Goal: Check status: Check status

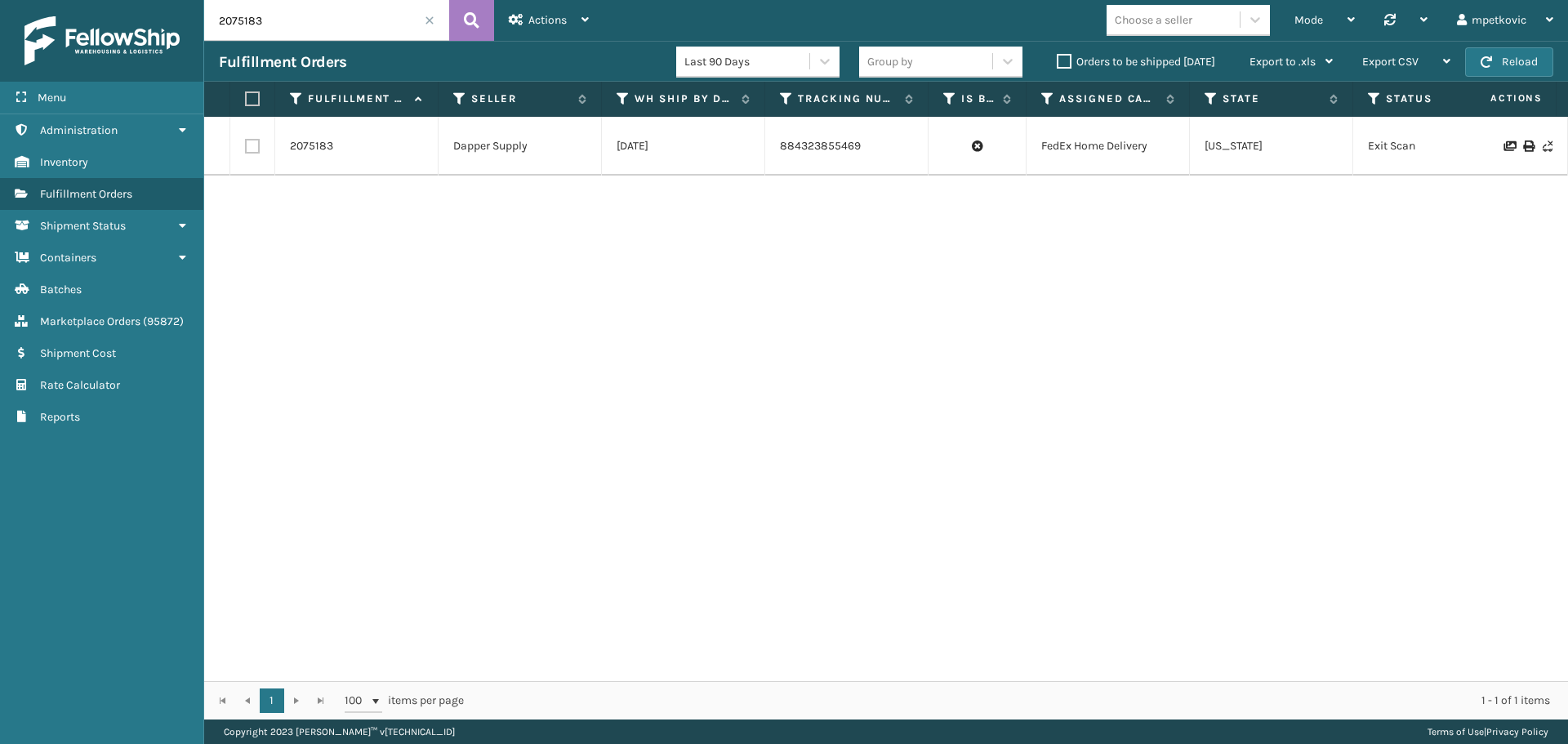
click at [493, 238] on div "2075183 Dapper Supply [DATE] 884323855469 FedEx Home Delivery [US_STATE] Exit S…" at bounding box center [886, 399] width 1364 height 564
click at [182, 131] on icon at bounding box center [182, 130] width 13 height 11
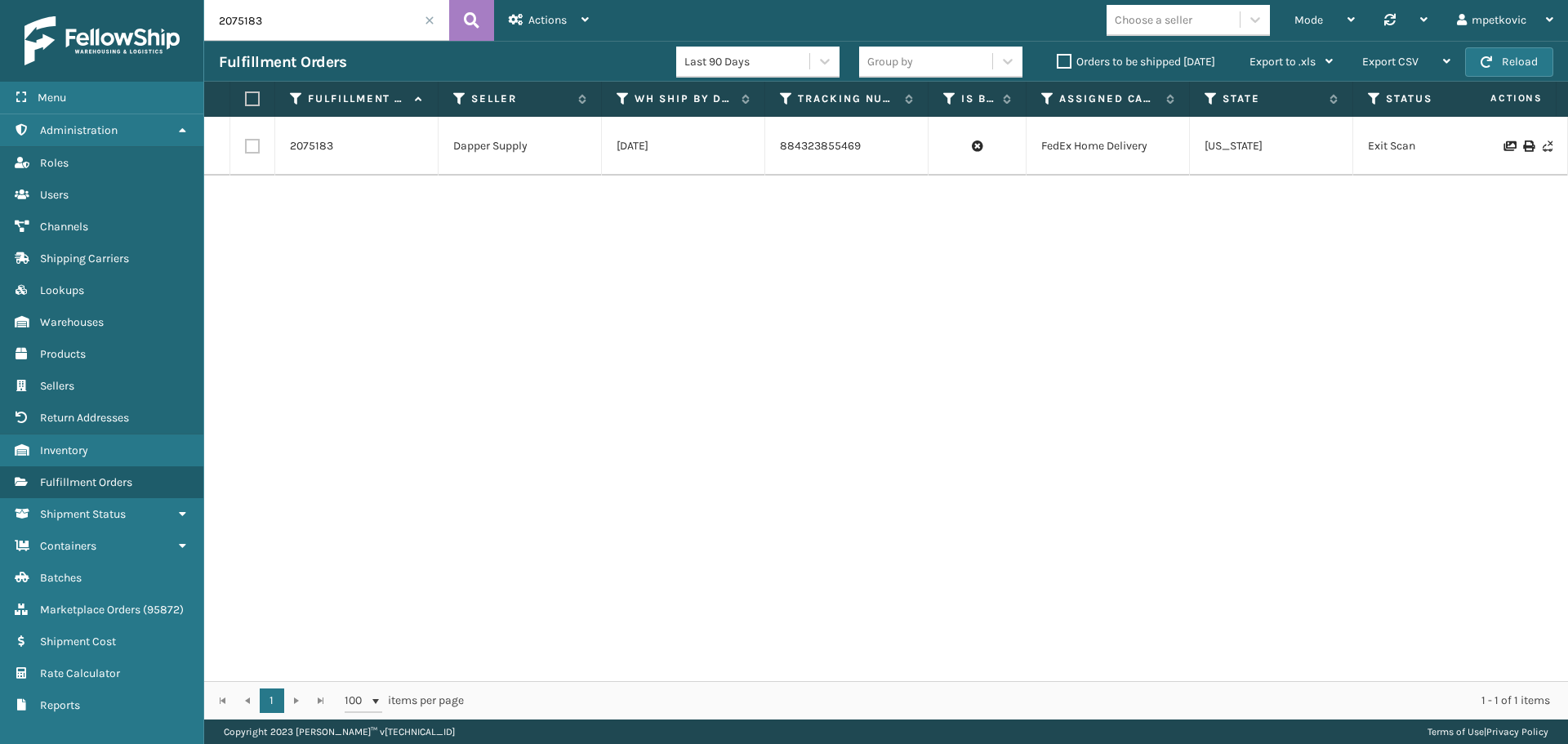
click at [421, 377] on div "2075183 Dapper Supply [DATE] 884323855469 FedEx Home Delivery [US_STATE] Exit S…" at bounding box center [886, 399] width 1364 height 564
click at [491, 234] on div "2075183 Dapper Supply [DATE] 884323855469 FedEx Home Delivery [US_STATE] Exit S…" at bounding box center [886, 399] width 1364 height 564
click at [358, 225] on div "2075183 Dapper Supply [DATE] 884323855469 FedEx Home Delivery [US_STATE] Exit S…" at bounding box center [886, 399] width 1364 height 564
drag, startPoint x: 376, startPoint y: 206, endPoint x: 351, endPoint y: 208, distance: 25.1
click at [375, 206] on div "2075183 Dapper Supply [DATE] 884323855469 FedEx Home Delivery [US_STATE] Exit S…" at bounding box center [886, 399] width 1364 height 564
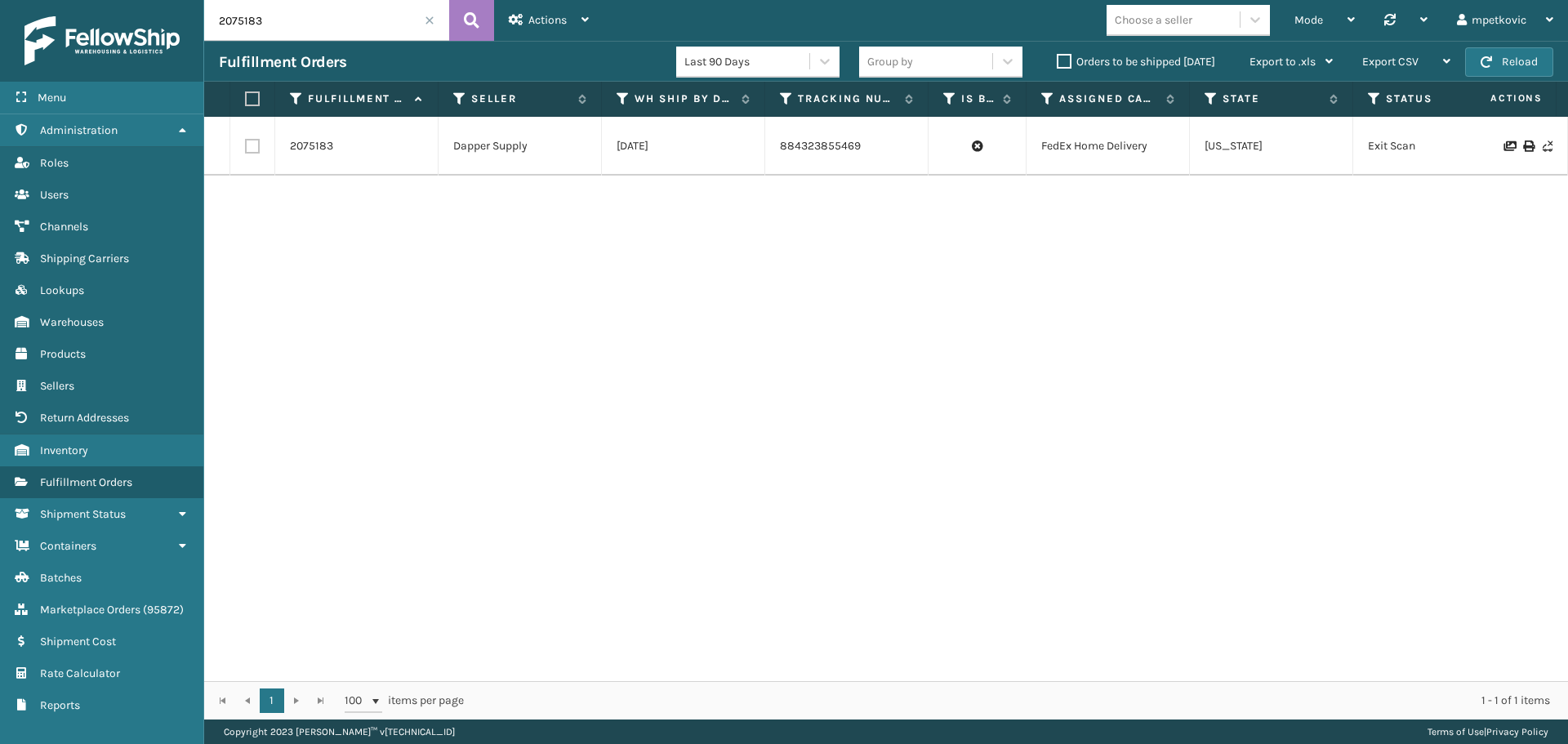
click at [333, 218] on div "2075183 Dapper Supply [DATE] 884323855469 FedEx Home Delivery [US_STATE] Exit S…" at bounding box center [886, 399] width 1364 height 564
click at [299, 225] on div "2075183 Dapper Supply [DATE] 884323855469 FedEx Home Delivery [US_STATE] Exit S…" at bounding box center [886, 399] width 1364 height 564
click at [340, 219] on div "2075183 Dapper Supply [DATE] 884323855469 FedEx Home Delivery [US_STATE] Exit S…" at bounding box center [886, 399] width 1364 height 564
click at [306, 224] on div "2075183 Dapper Supply [DATE] 884323855469 FedEx Home Delivery [US_STATE] Exit S…" at bounding box center [886, 399] width 1364 height 564
drag, startPoint x: 826, startPoint y: 231, endPoint x: 748, endPoint y: 228, distance: 78.1
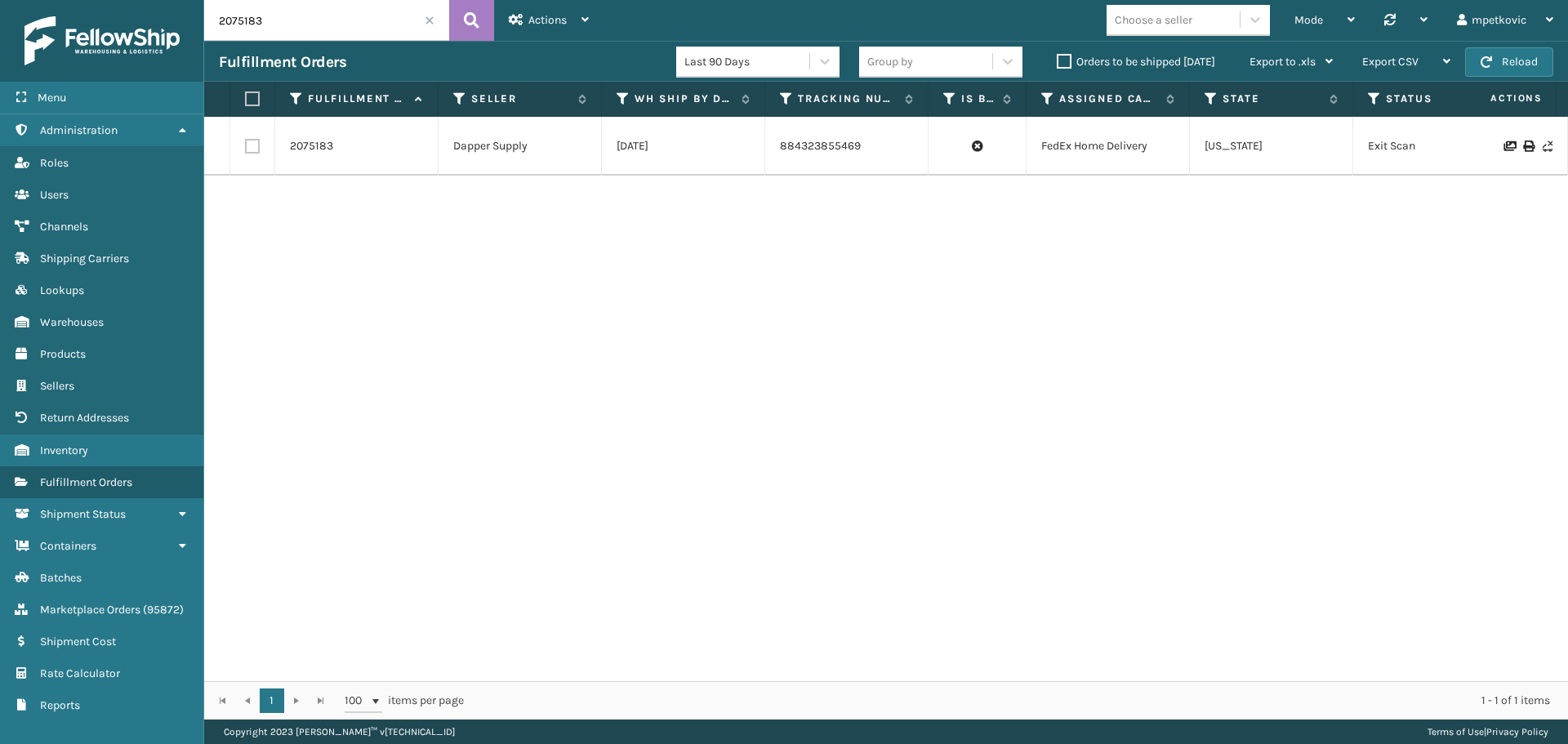
click at [822, 231] on div "2075183 Dapper Supply [DATE] 884323855469 FedEx Home Delivery [US_STATE] Exit S…" at bounding box center [886, 399] width 1364 height 564
click at [700, 229] on div "2075183 Dapper Supply [DATE] 884323855469 FedEx Home Delivery [US_STATE] Exit S…" at bounding box center [886, 399] width 1364 height 564
drag, startPoint x: 581, startPoint y: 233, endPoint x: 519, endPoint y: 237, distance: 62.1
click at [576, 235] on div "2075183 Dapper Supply [DATE] 884323855469 FedEx Home Delivery [US_STATE] Exit S…" at bounding box center [886, 399] width 1364 height 564
click at [515, 238] on div "2075183 Dapper Supply [DATE] 884323855469 FedEx Home Delivery [US_STATE] Exit S…" at bounding box center [886, 399] width 1364 height 564
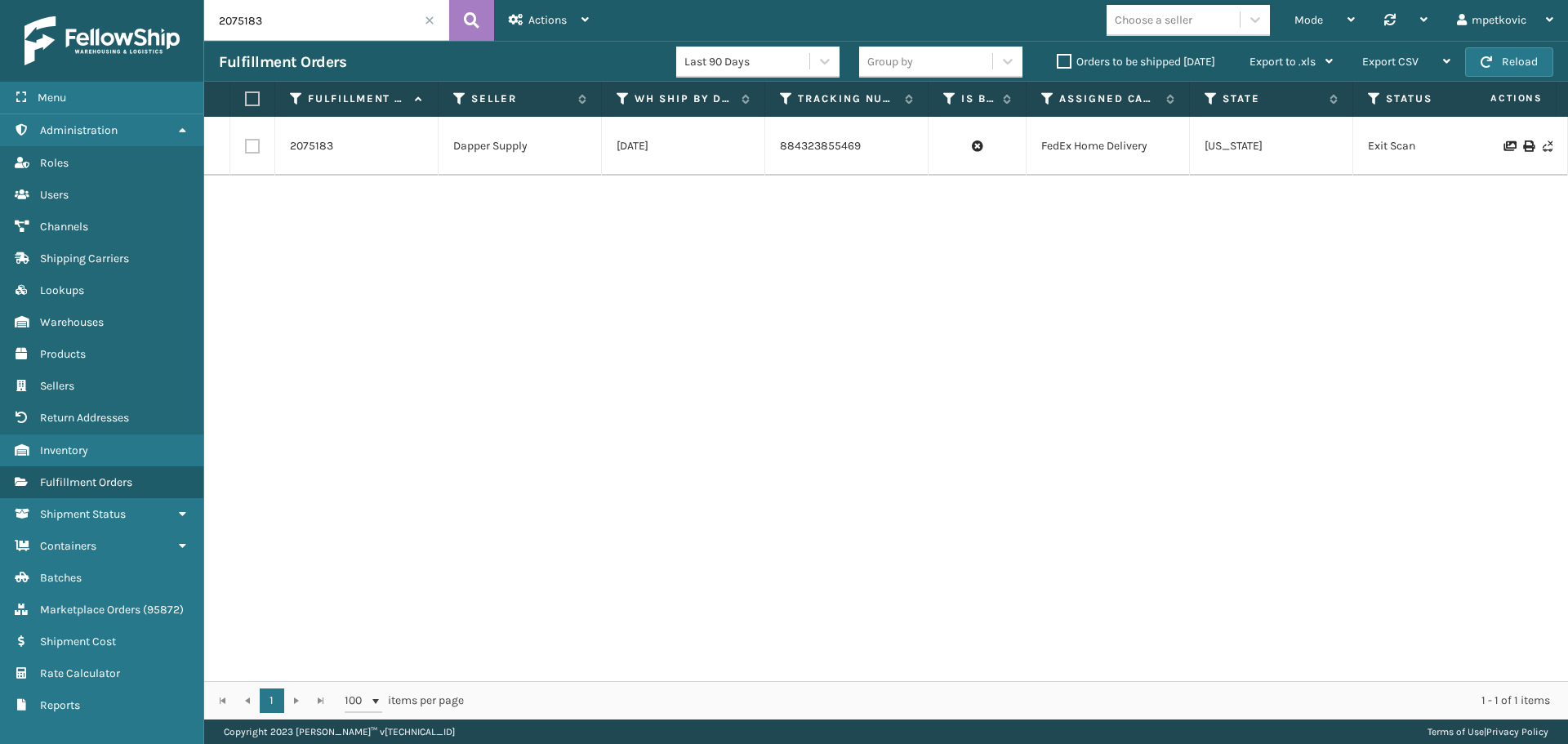
click at [407, 238] on div "2075183 Dapper Supply [DATE] 884323855469 FedEx Home Delivery [US_STATE] Exit S…" at bounding box center [886, 399] width 1364 height 564
click at [555, 8] on div "Actions" at bounding box center [549, 20] width 80 height 41
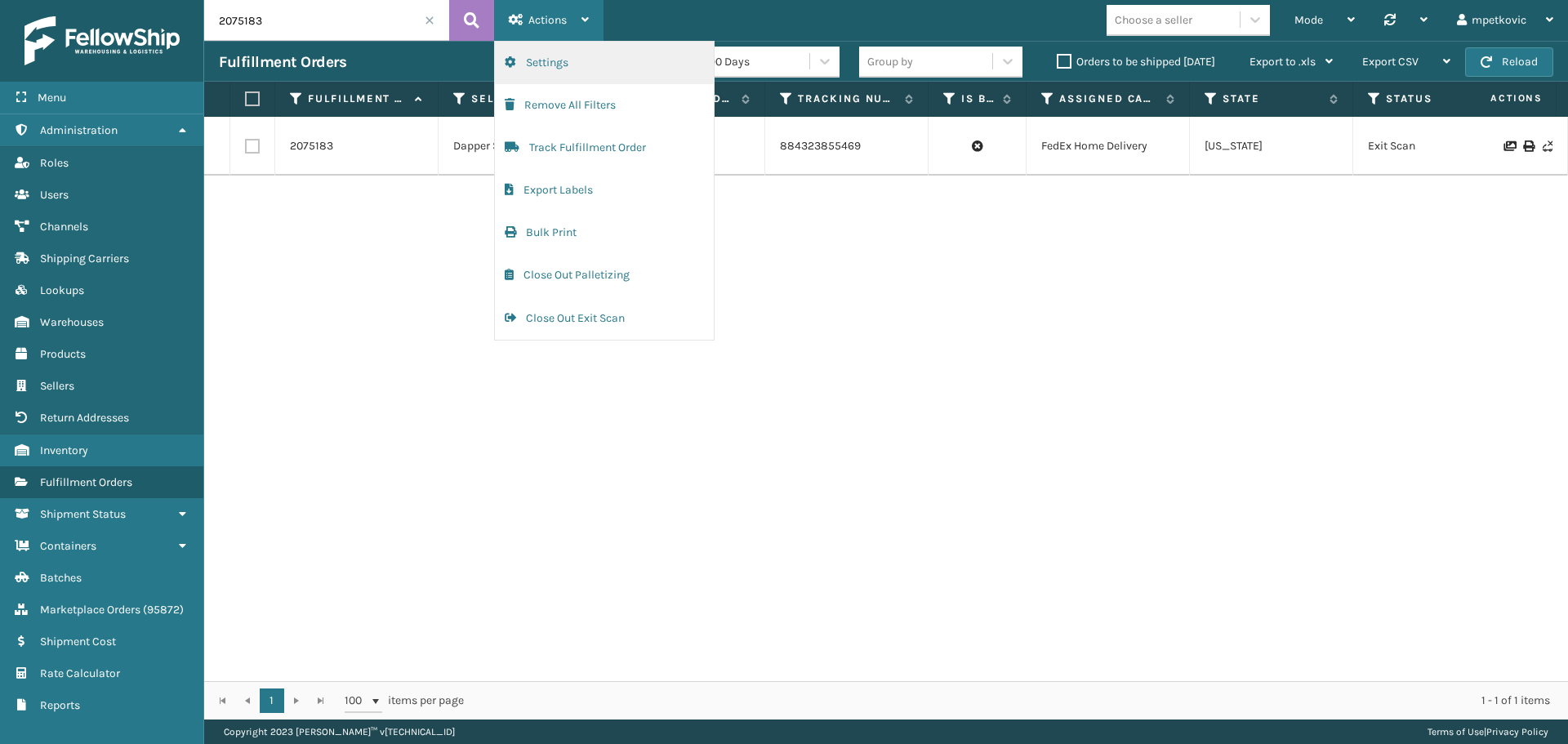
click at [600, 59] on button "Settings" at bounding box center [604, 63] width 219 height 43
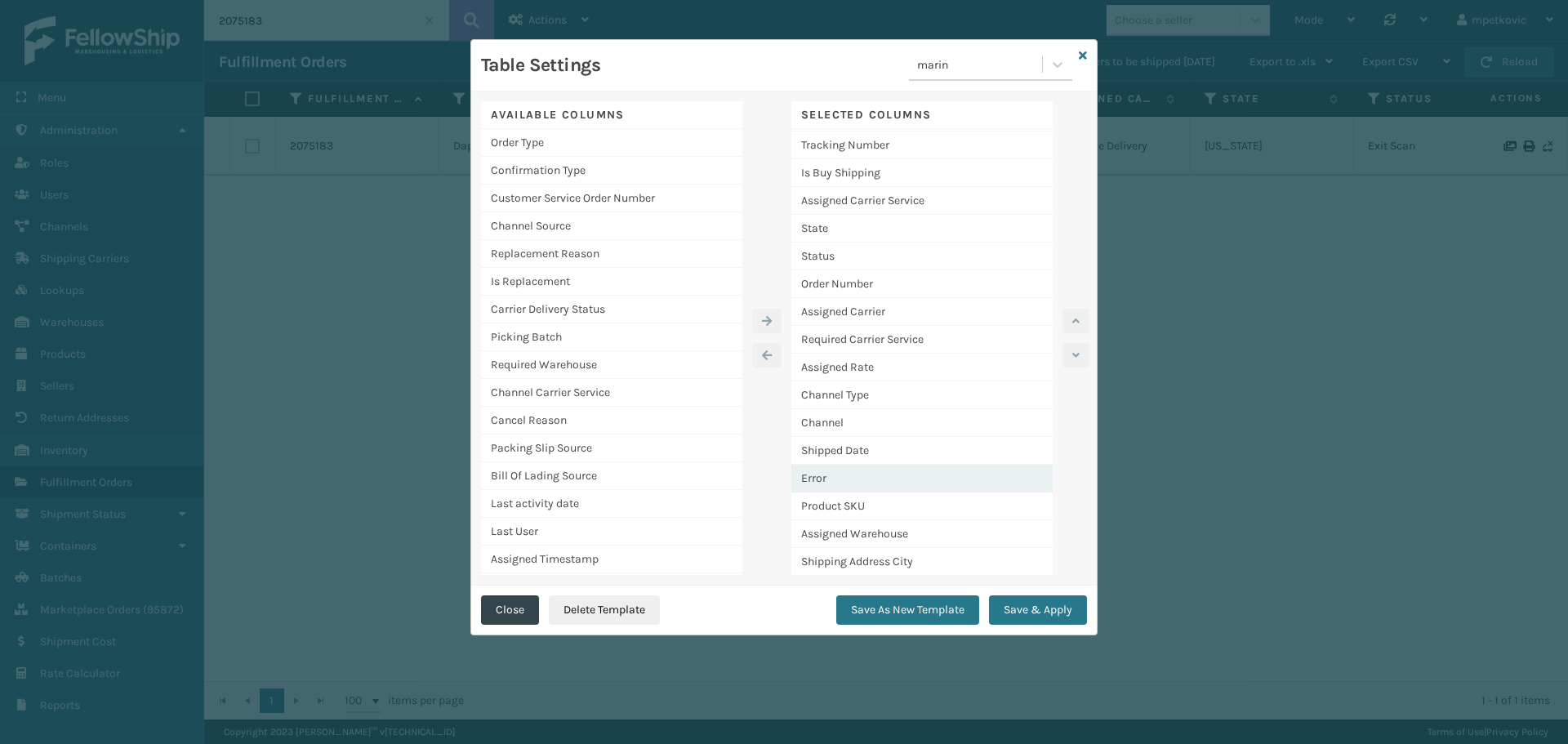
scroll to position [82, 0]
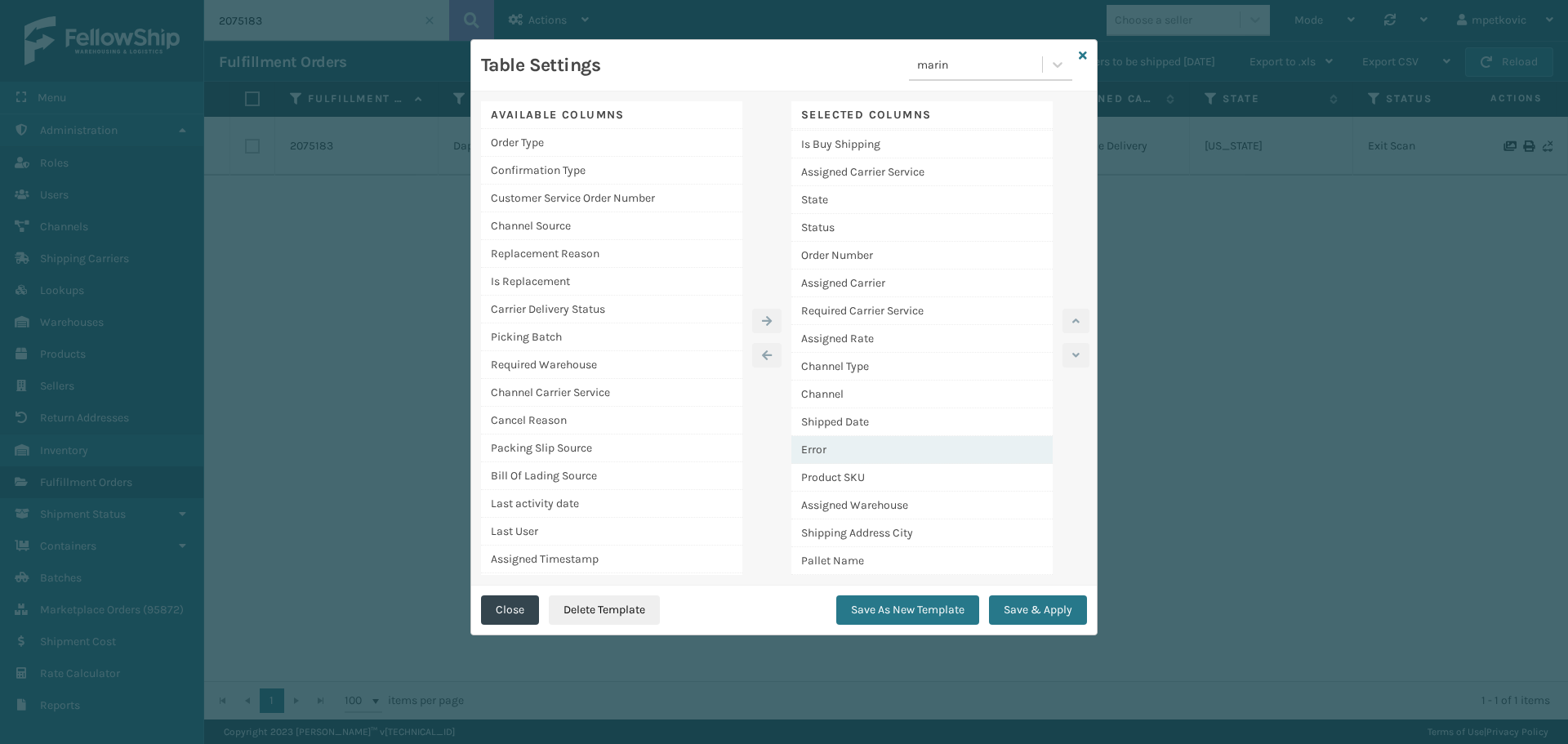
click at [863, 455] on div "Error" at bounding box center [922, 450] width 261 height 28
click at [1067, 328] on button "button" at bounding box center [1076, 321] width 27 height 24
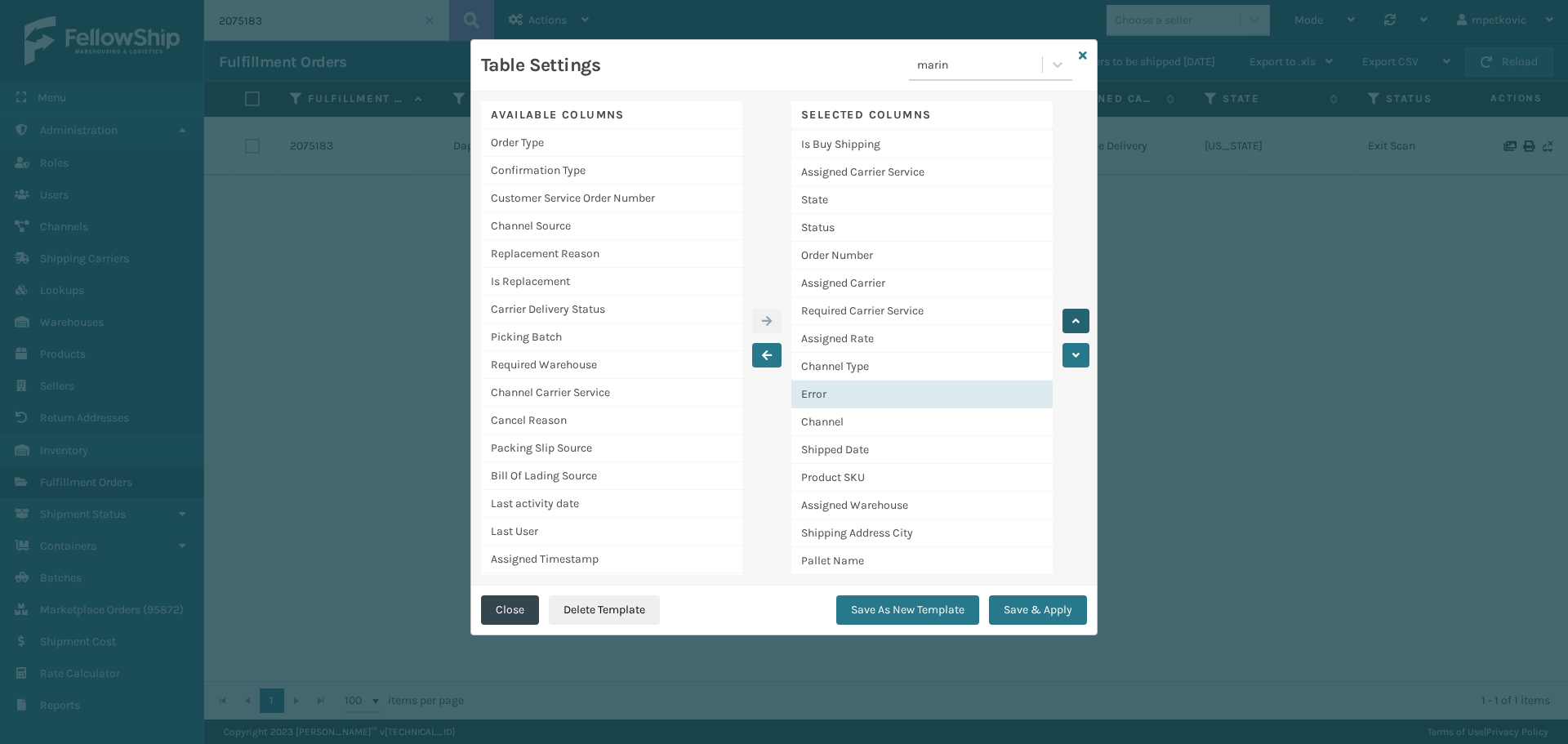
click at [1067, 328] on button "button" at bounding box center [1076, 321] width 27 height 24
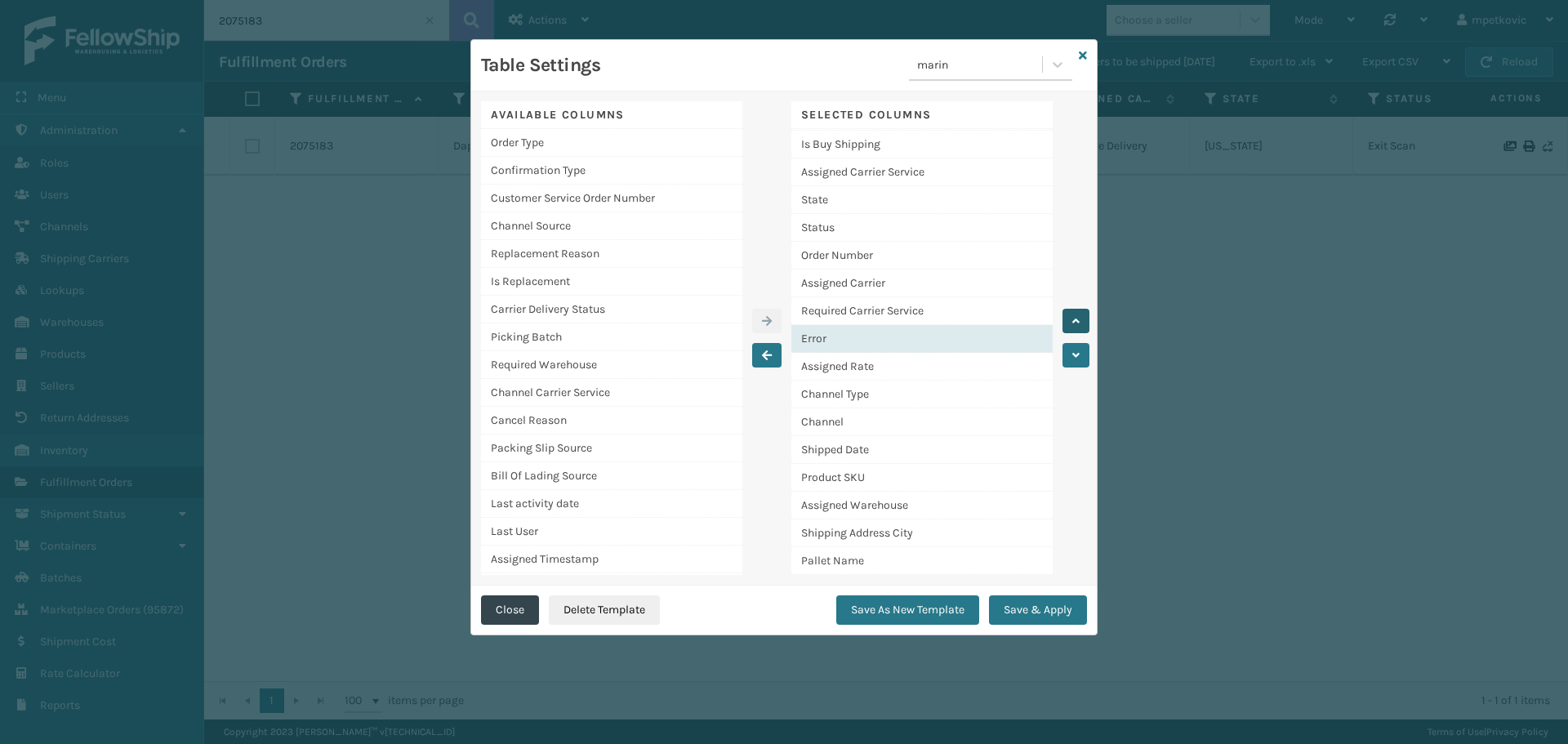
click at [1067, 328] on button "button" at bounding box center [1076, 321] width 27 height 24
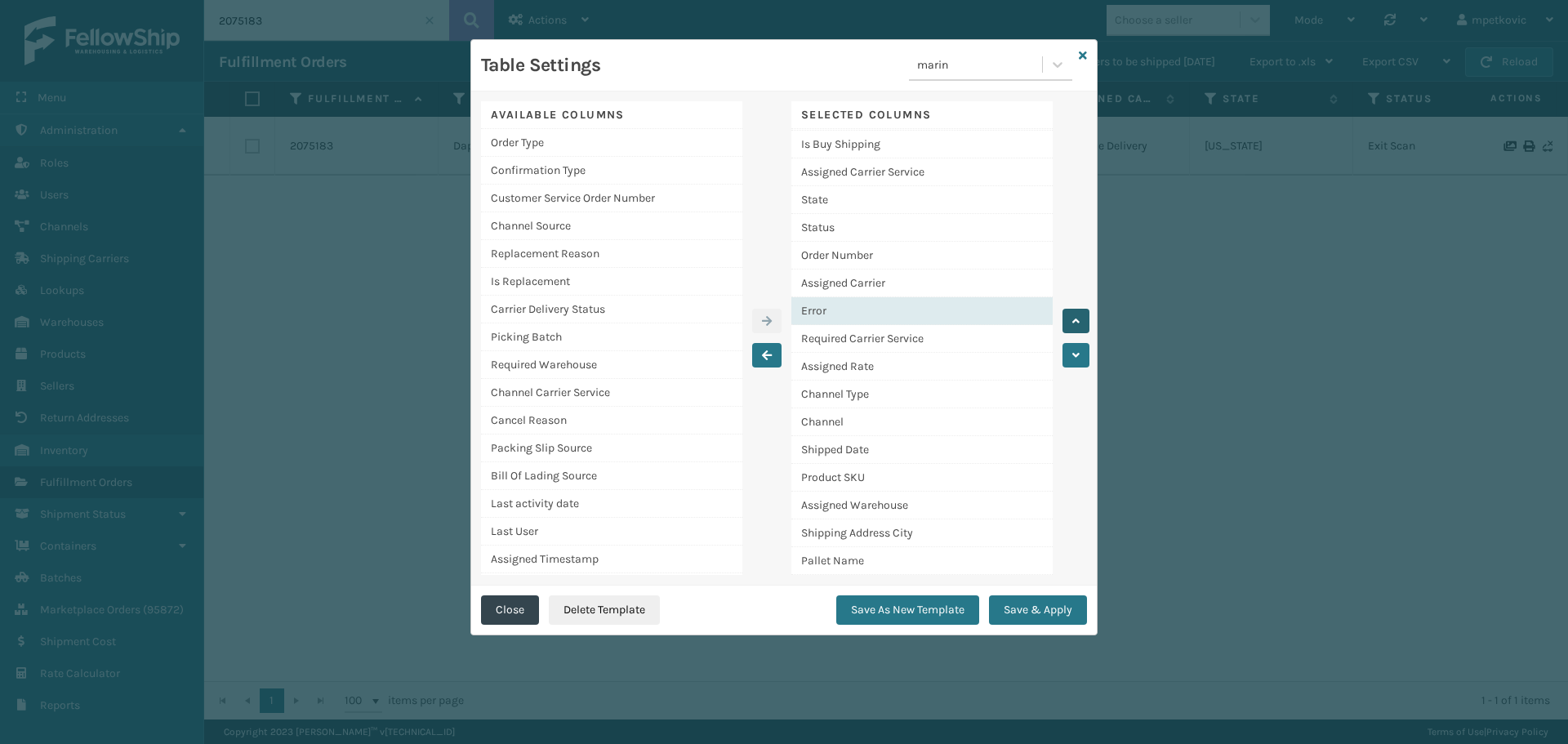
click at [1067, 328] on button "button" at bounding box center [1076, 321] width 27 height 24
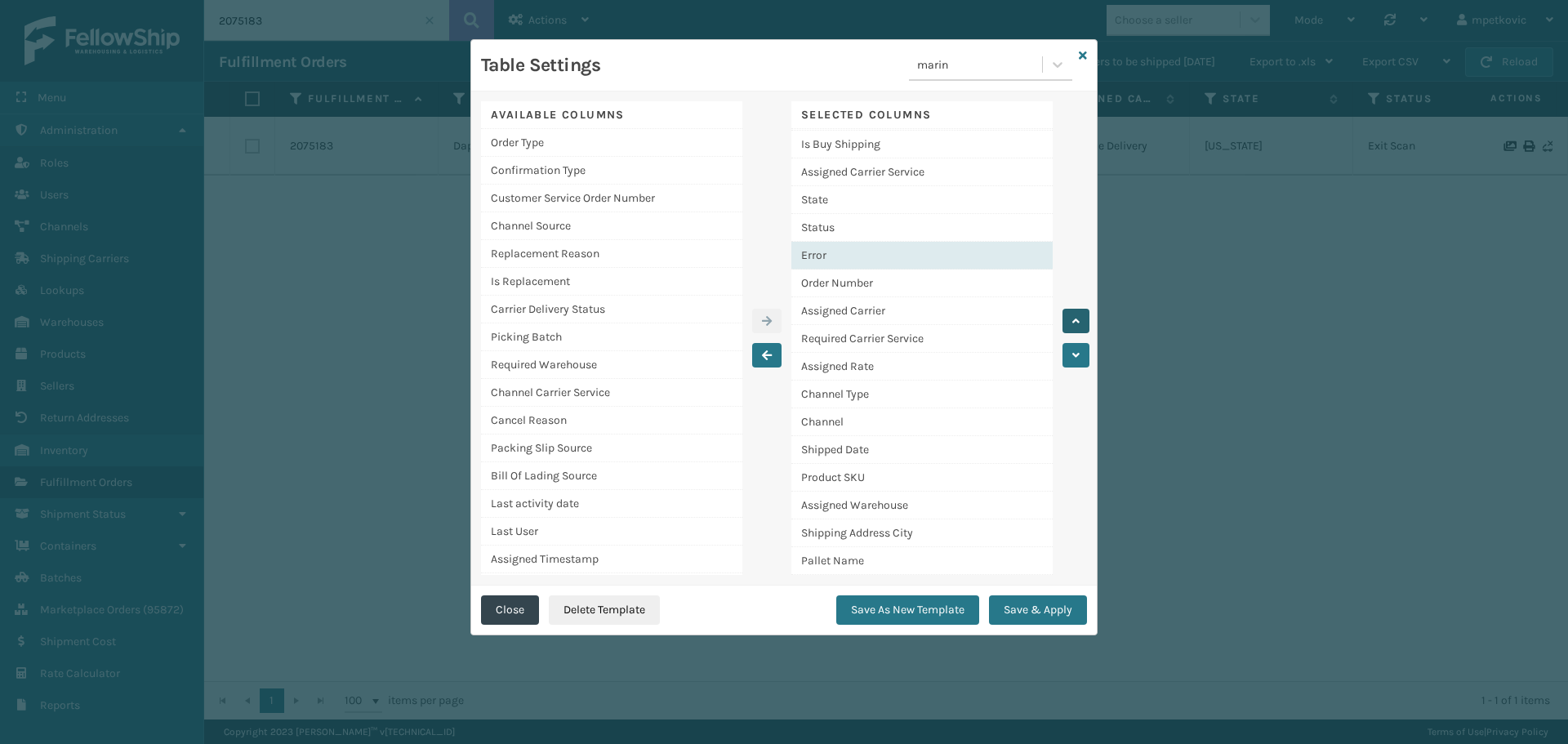
click at [1067, 328] on button "button" at bounding box center [1076, 321] width 27 height 24
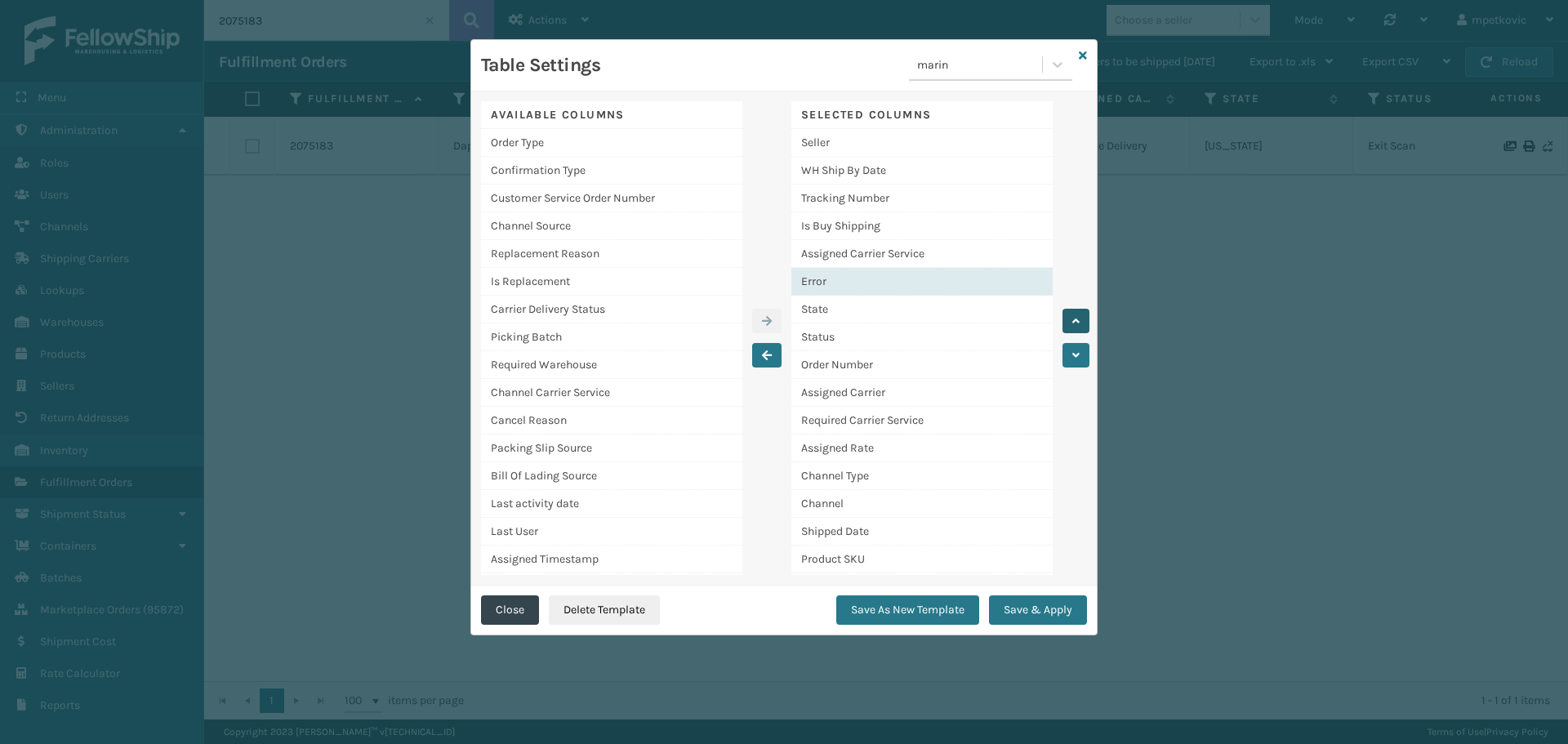
click at [1069, 321] on button "button" at bounding box center [1076, 321] width 27 height 24
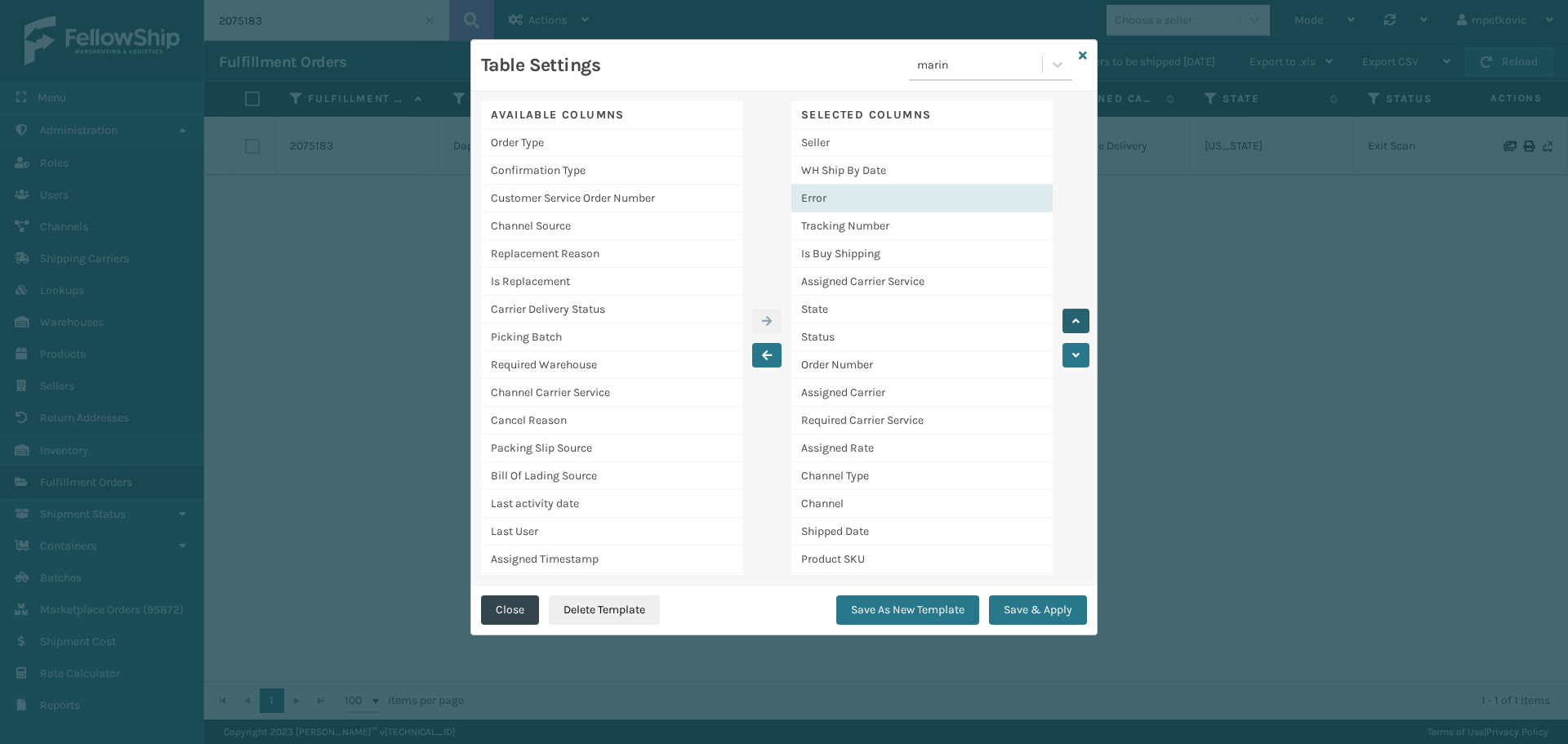
click at [1069, 321] on button "button" at bounding box center [1076, 321] width 27 height 24
click at [1040, 612] on button "Save & Apply" at bounding box center [1038, 610] width 98 height 30
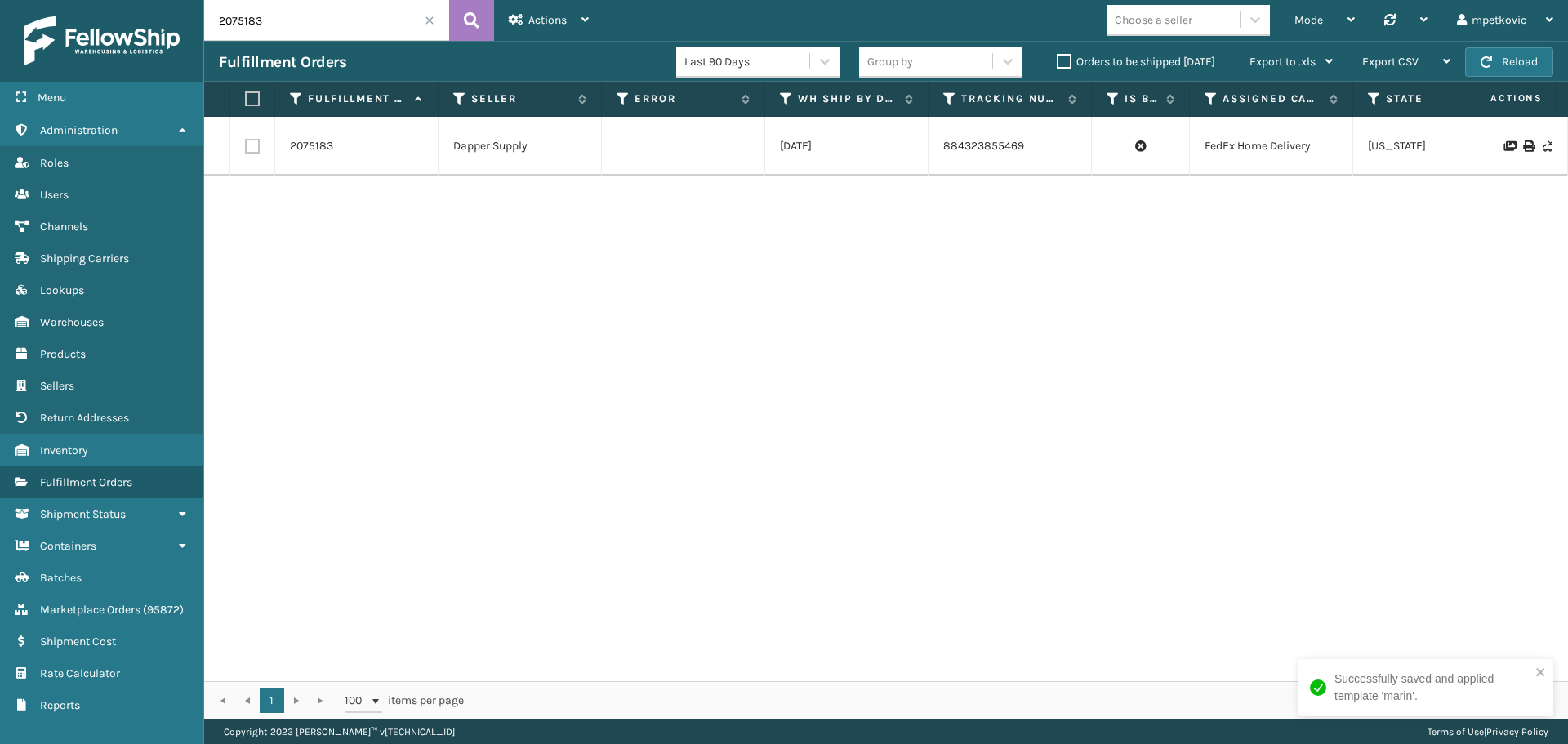
click at [800, 433] on div "2075183 Dapper Supply [DATE] 884323855469 FedEx Home Delivery [US_STATE] Exit S…" at bounding box center [886, 399] width 1364 height 564
click at [1350, 695] on div "Successfully saved and applied template 'marin'." at bounding box center [1432, 687] width 196 height 34
click at [942, 424] on div "2075183 Dapper Supply [DATE] 884323855469 FedEx Home Delivery [US_STATE] Exit S…" at bounding box center [886, 399] width 1364 height 564
drag, startPoint x: 623, startPoint y: 99, endPoint x: 633, endPoint y: 125, distance: 27.9
click at [622, 99] on icon at bounding box center [622, 98] width 13 height 15
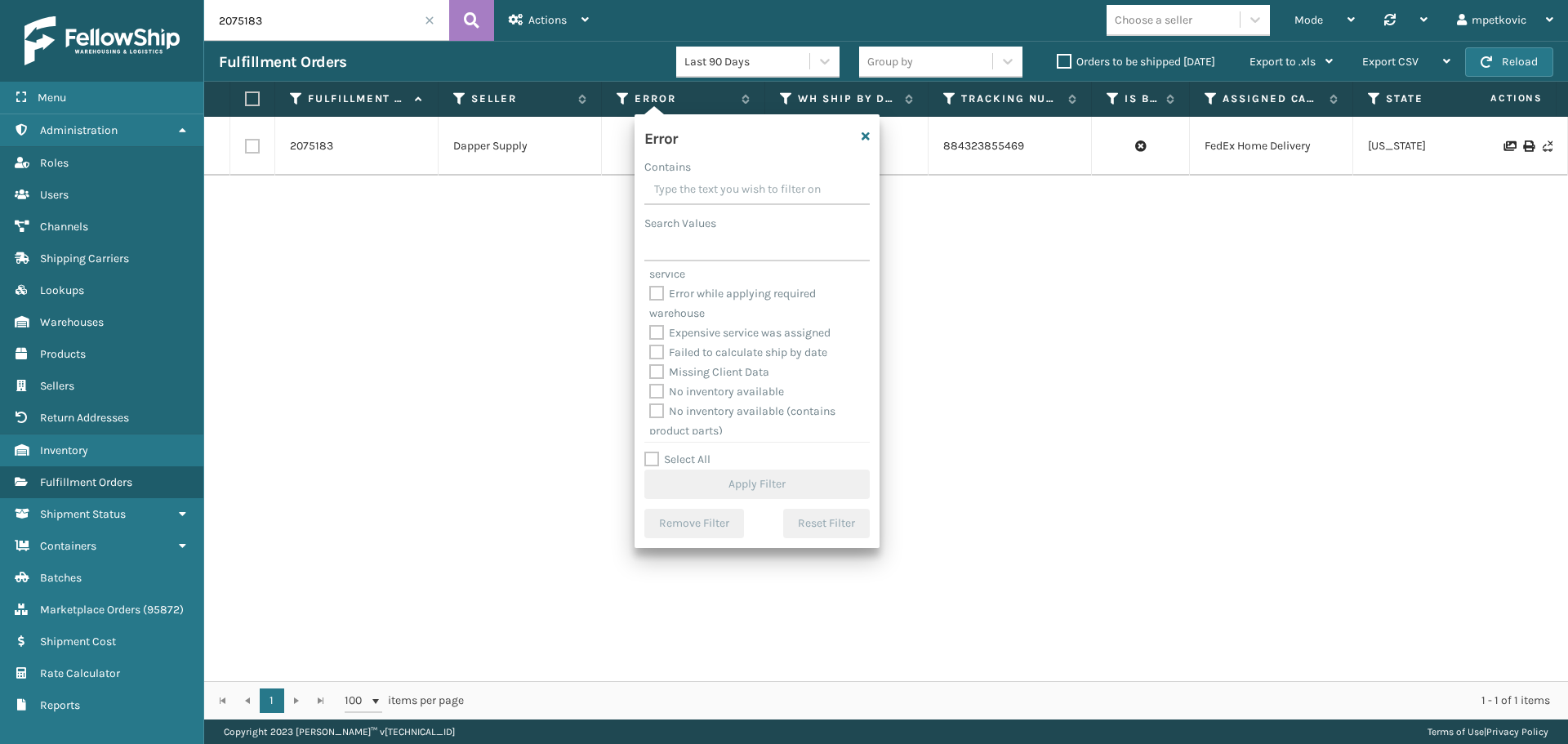
scroll to position [82, 0]
click at [726, 316] on label "Error on related Fulfillment Order" at bounding box center [744, 317] width 188 height 14
click at [650, 316] on input "Error on related Fulfillment Order" at bounding box center [649, 312] width 1 height 10
checkbox input "true"
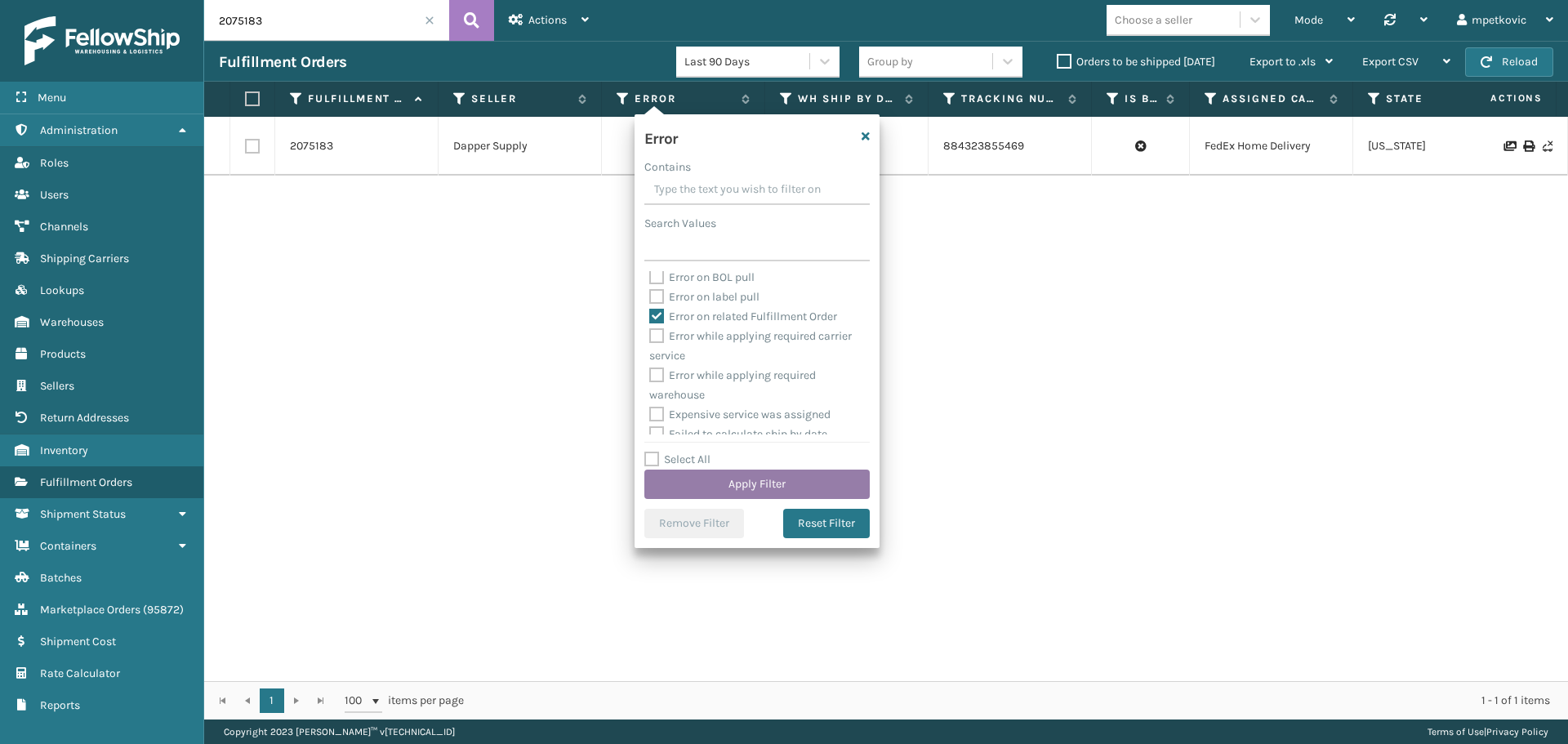
click at [735, 477] on button "Apply Filter" at bounding box center [757, 485] width 225 height 30
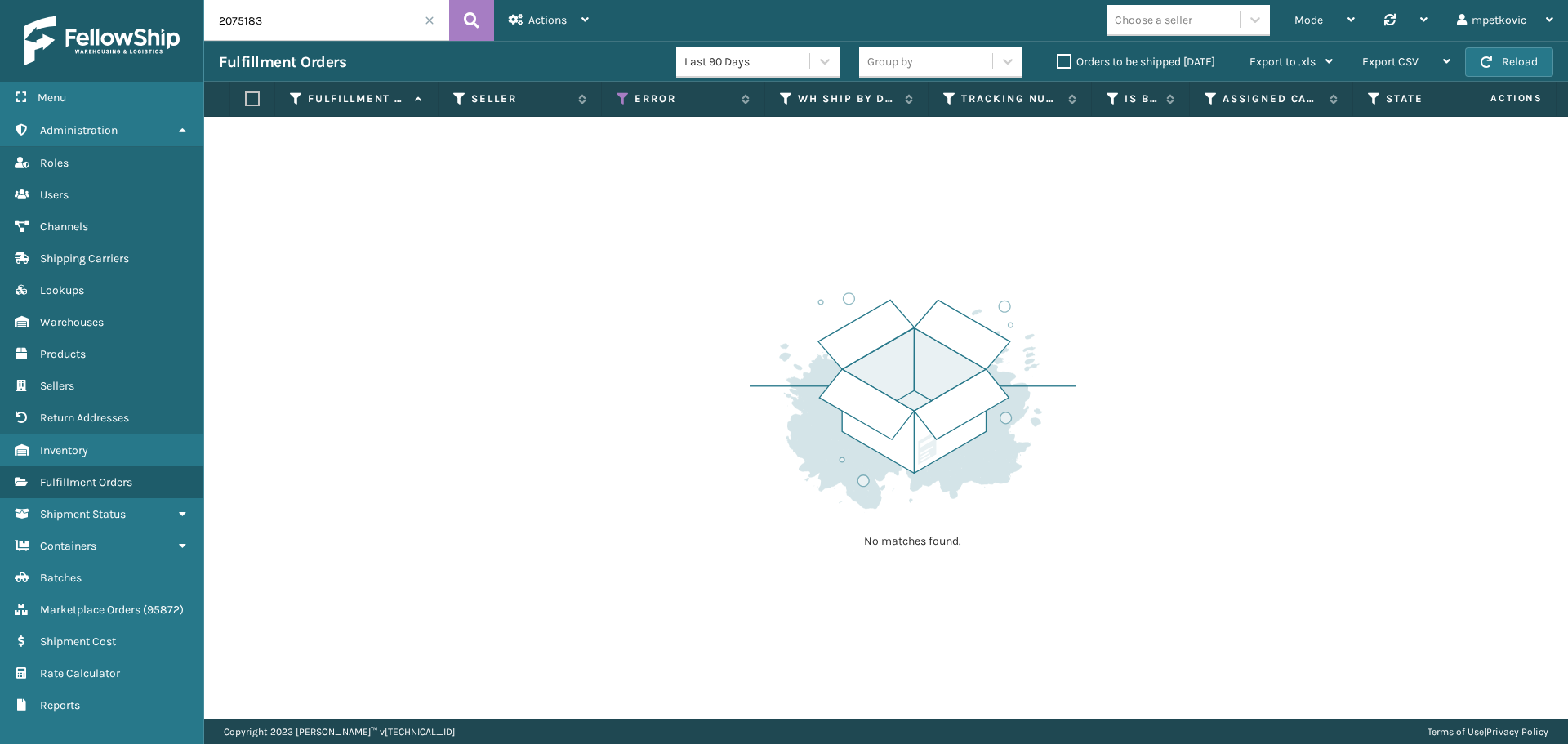
click at [1059, 62] on label "Orders to be shipped [DATE]" at bounding box center [1136, 62] width 158 height 14
click at [1058, 62] on input "Orders to be shipped [DATE]" at bounding box center [1057, 57] width 1 height 10
click at [429, 17] on span at bounding box center [429, 20] width 10 height 10
click at [1078, 57] on label "Orders to be shipped [DATE]" at bounding box center [1136, 62] width 158 height 14
click at [1058, 57] on input "Orders to be shipped [DATE]" at bounding box center [1057, 57] width 1 height 10
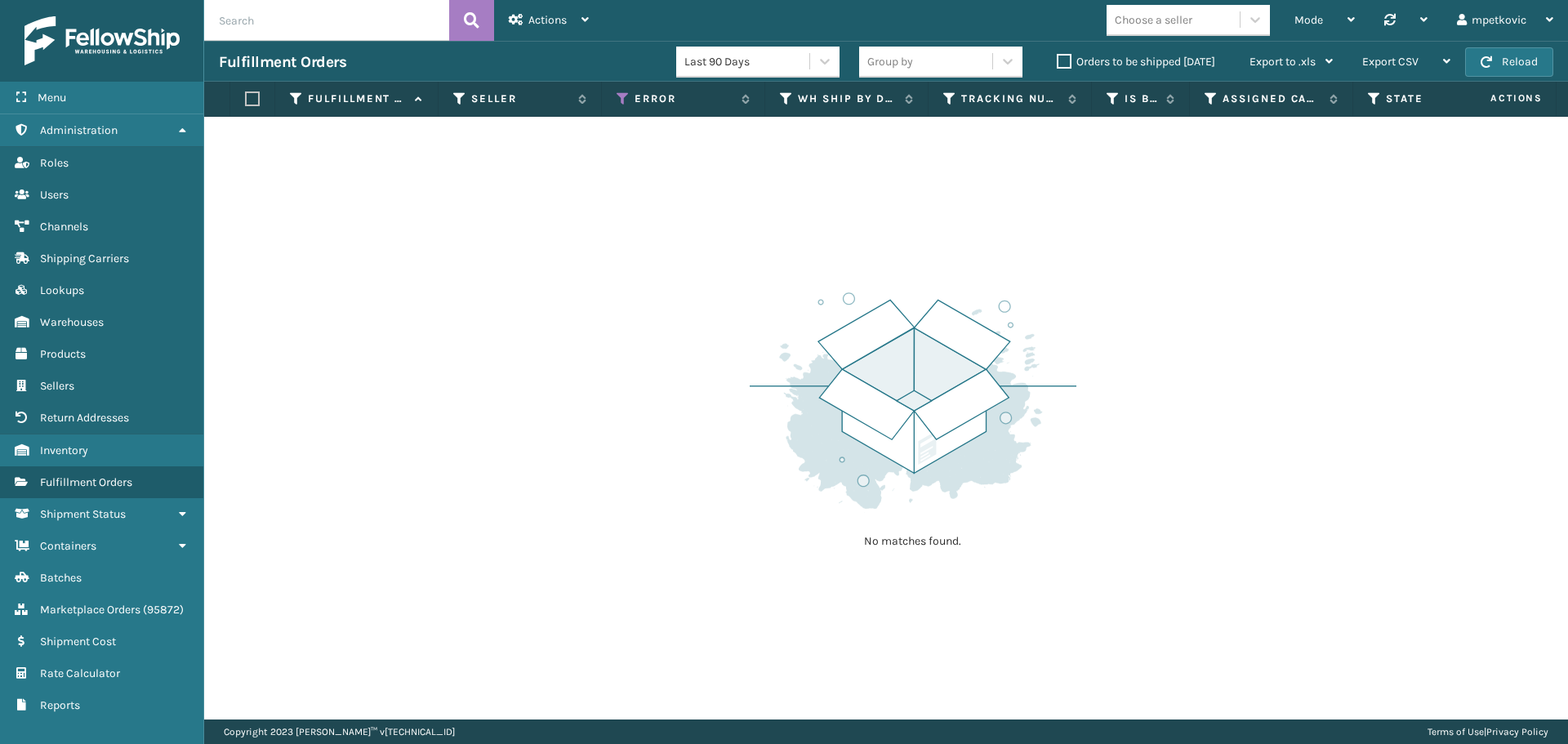
click at [1065, 60] on label "Orders to be shipped [DATE]" at bounding box center [1136, 62] width 158 height 14
click at [1058, 60] on input "Orders to be shipped [DATE]" at bounding box center [1057, 57] width 1 height 10
click at [614, 231] on div "No matches found." at bounding box center [886, 418] width 1364 height 602
click at [438, 191] on div "No matches found." at bounding box center [886, 418] width 1364 height 602
click at [600, 245] on div "No matches found." at bounding box center [886, 418] width 1364 height 602
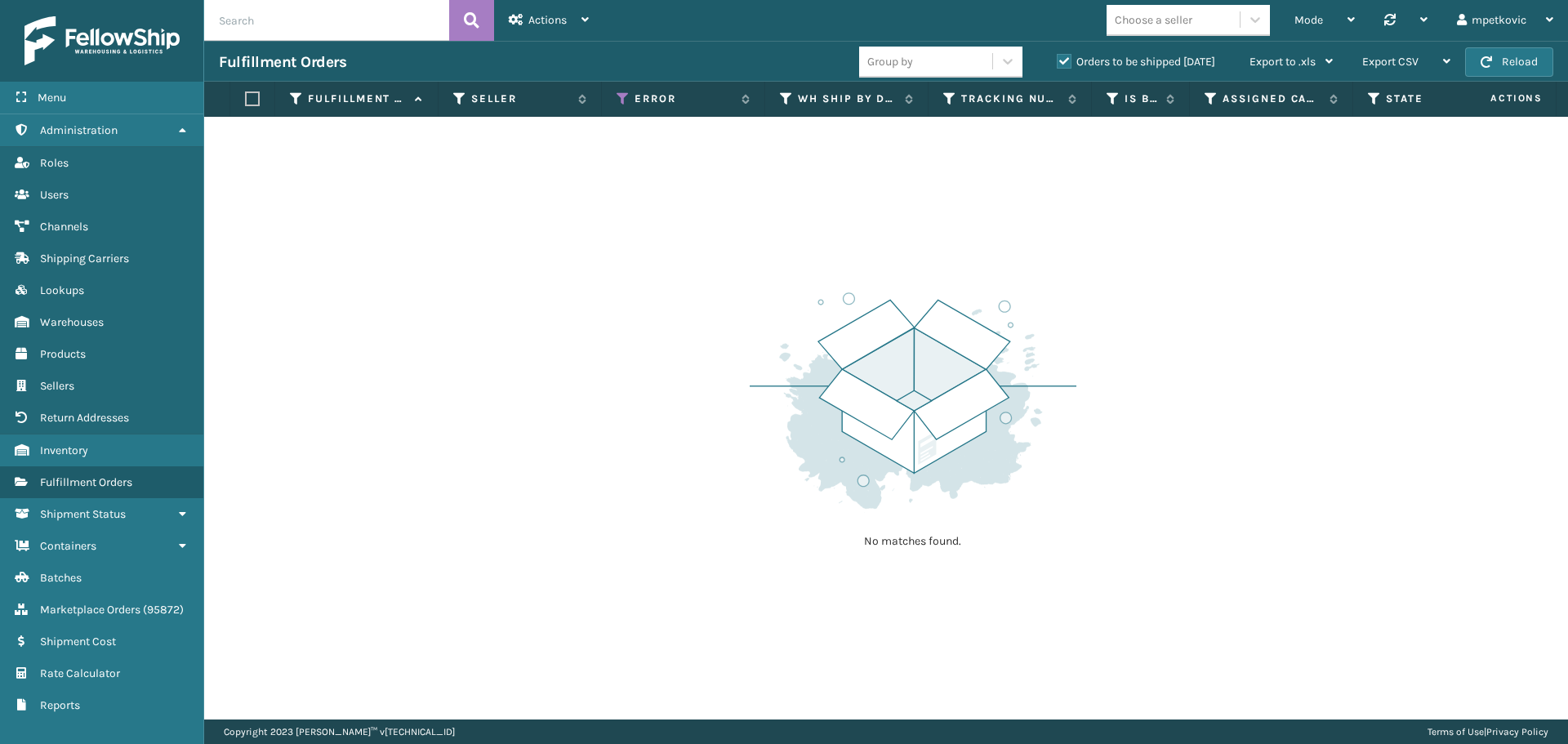
click at [438, 188] on div "No matches found." at bounding box center [886, 418] width 1364 height 602
click at [551, 13] on span "Actions" at bounding box center [548, 20] width 38 height 14
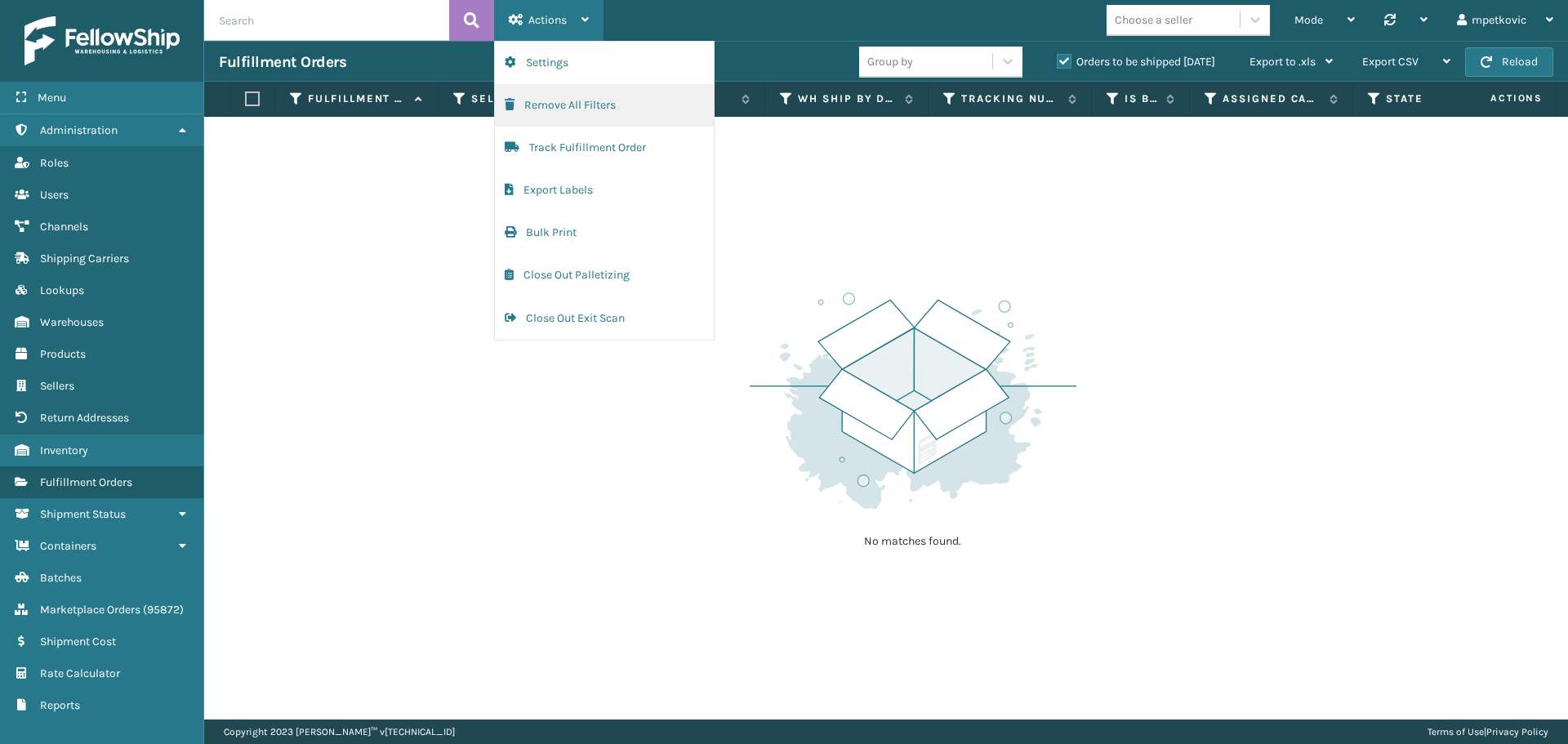
click at [597, 99] on button "Remove All Filters" at bounding box center [604, 105] width 219 height 43
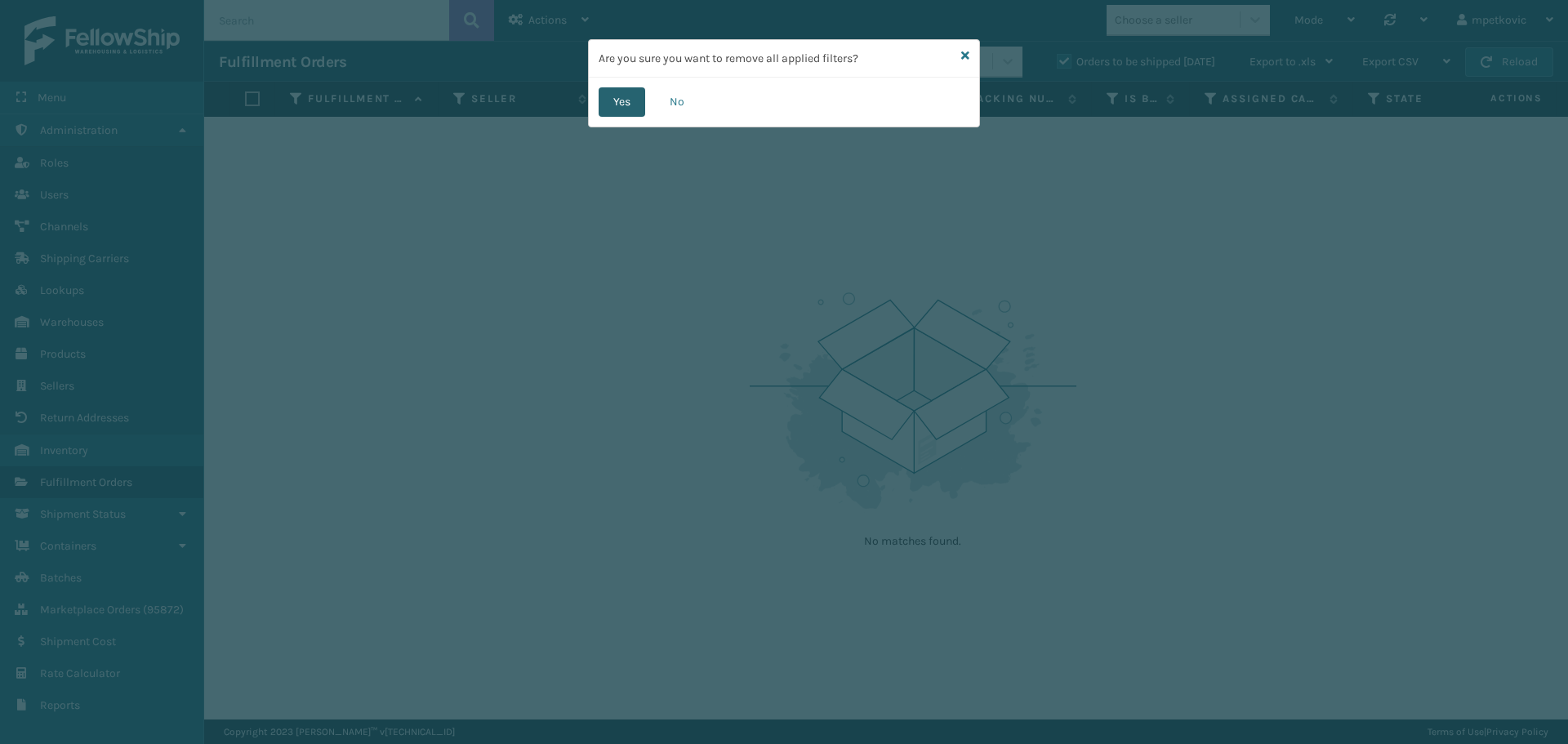
click at [629, 95] on button "Yes" at bounding box center [622, 102] width 46 height 30
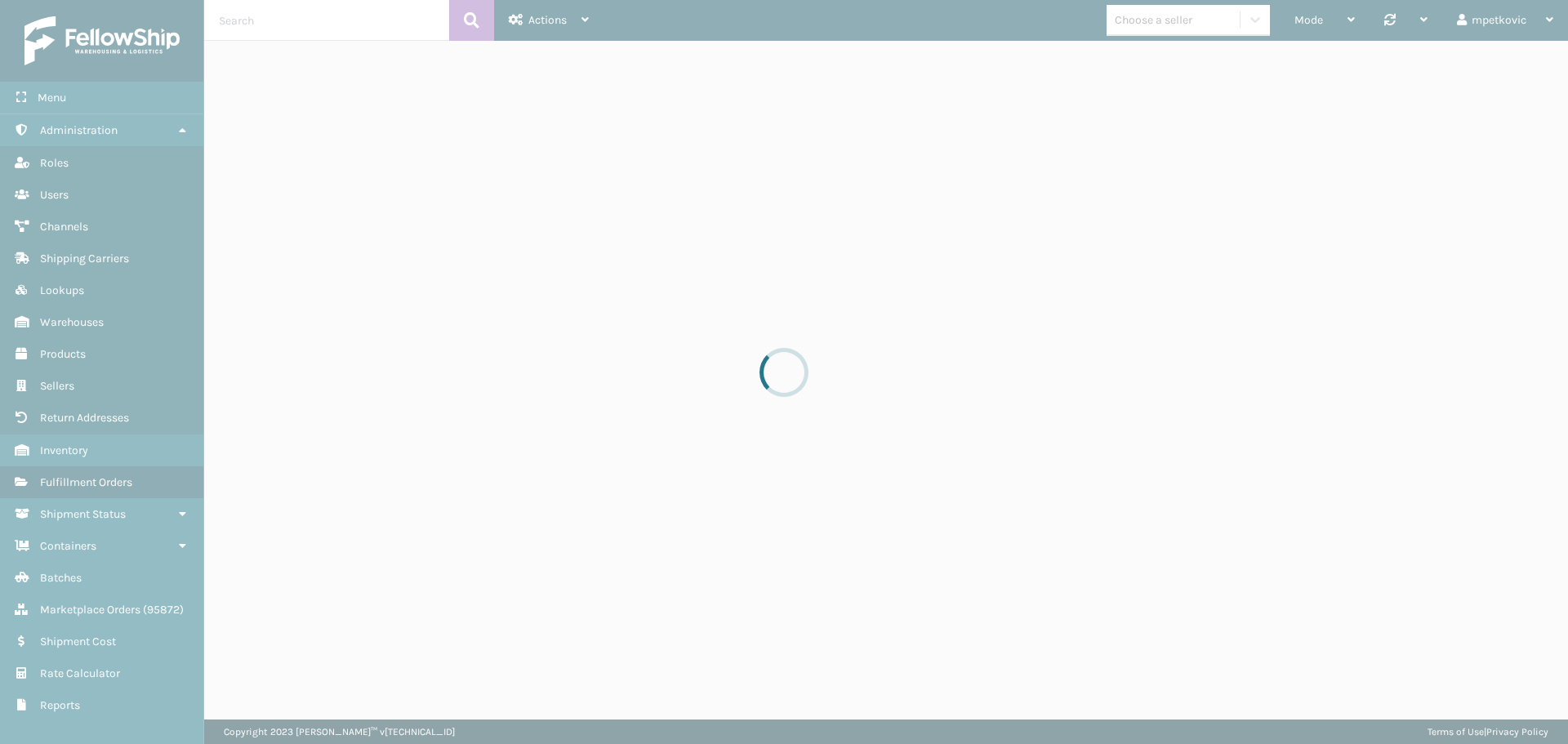
click at [495, 267] on div at bounding box center [784, 372] width 1568 height 744
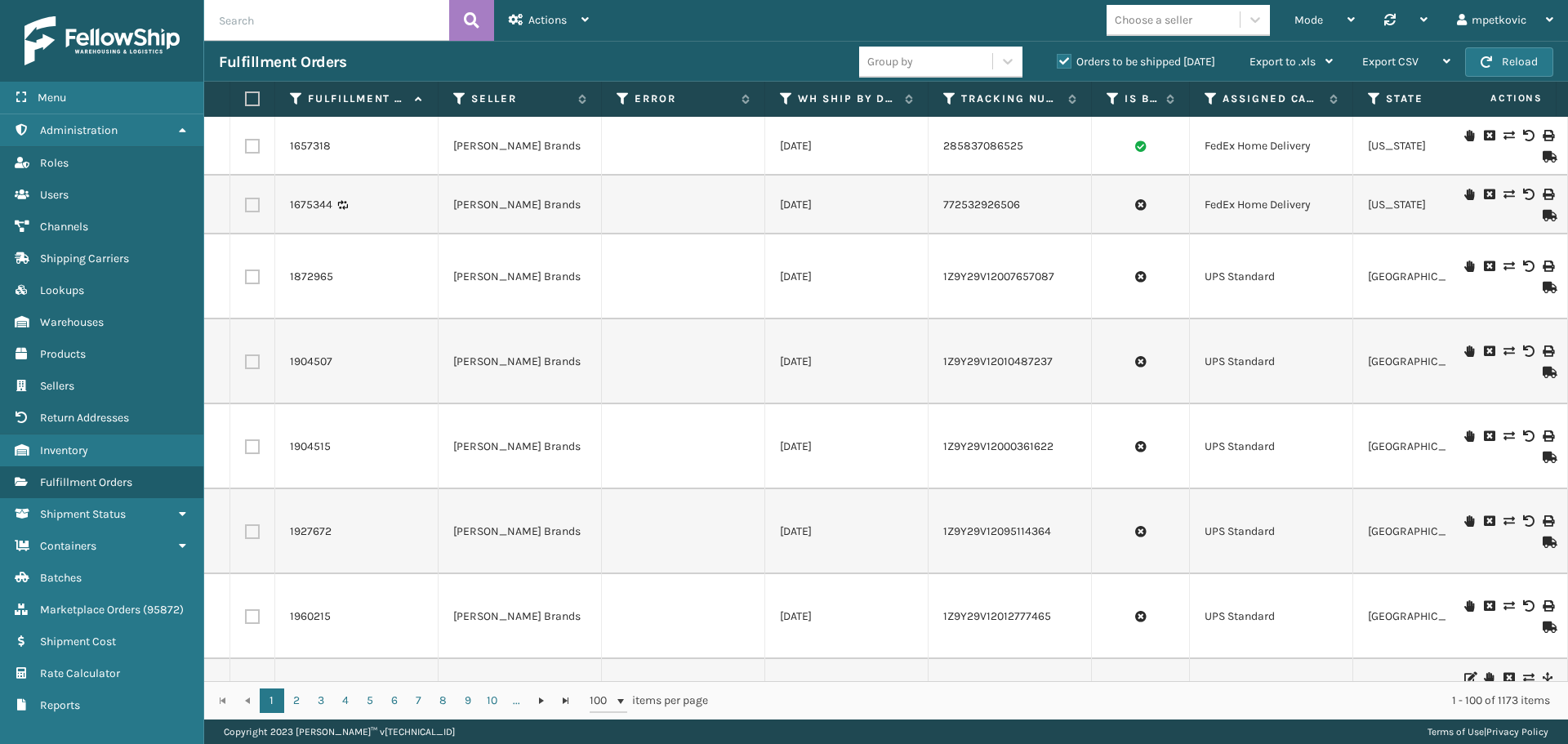
click at [421, 186] on td "1675344" at bounding box center [357, 205] width 164 height 59
drag, startPoint x: 402, startPoint y: 142, endPoint x: 369, endPoint y: 142, distance: 33.0
click at [400, 142] on div "1657318" at bounding box center [356, 146] width 133 height 17
click at [355, 144] on div "1657318" at bounding box center [356, 146] width 133 height 17
click at [363, 137] on td "1657318" at bounding box center [357, 146] width 164 height 59
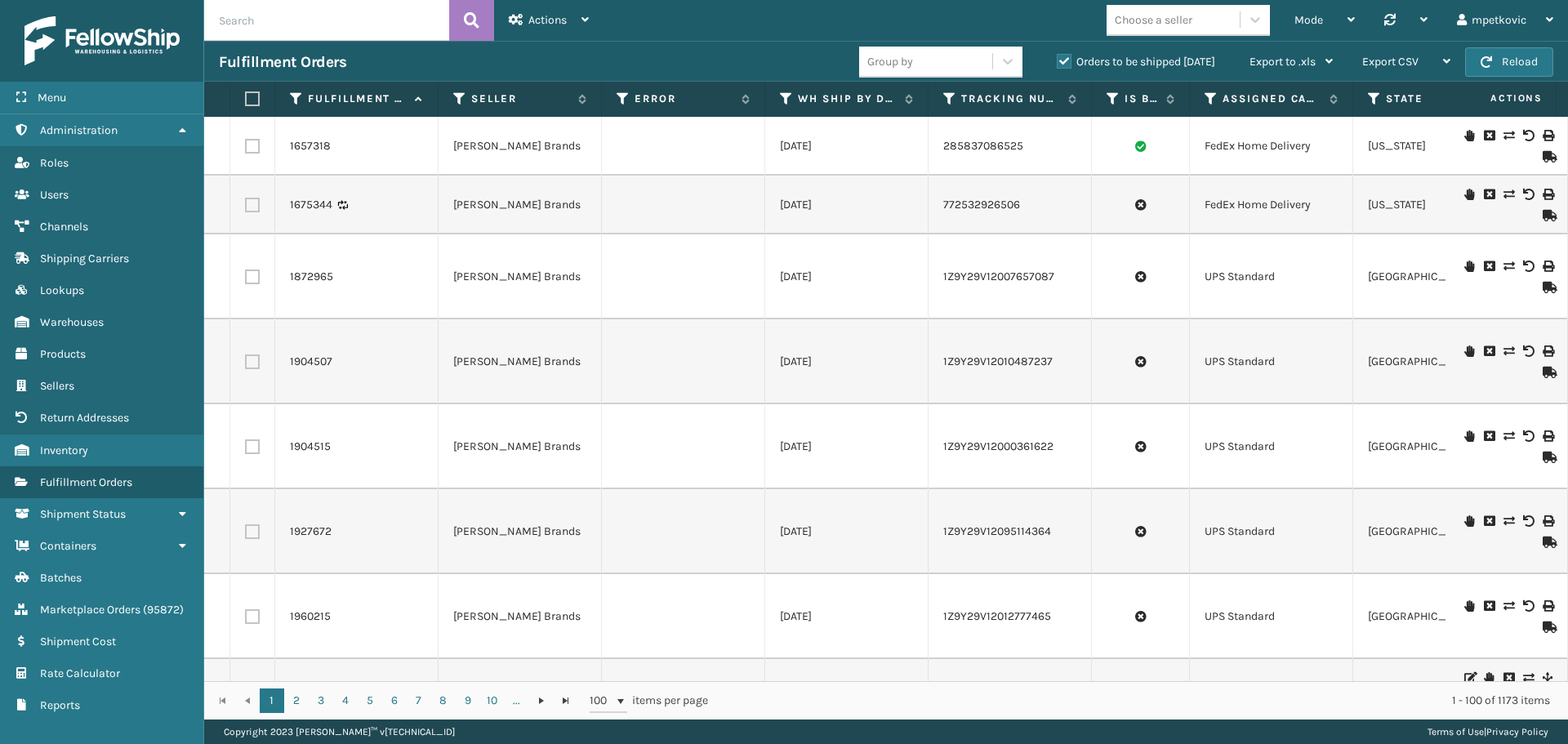
click at [531, 59] on div "Fulfillment Orders" at bounding box center [539, 62] width 641 height 20
click at [419, 58] on div "Fulfillment Orders" at bounding box center [539, 62] width 641 height 20
click at [367, 59] on div "Fulfillment Orders" at bounding box center [539, 62] width 641 height 20
click at [369, 59] on div "Fulfillment Orders" at bounding box center [539, 62] width 641 height 20
click at [629, 61] on div "Fulfillment Orders" at bounding box center [539, 62] width 641 height 20
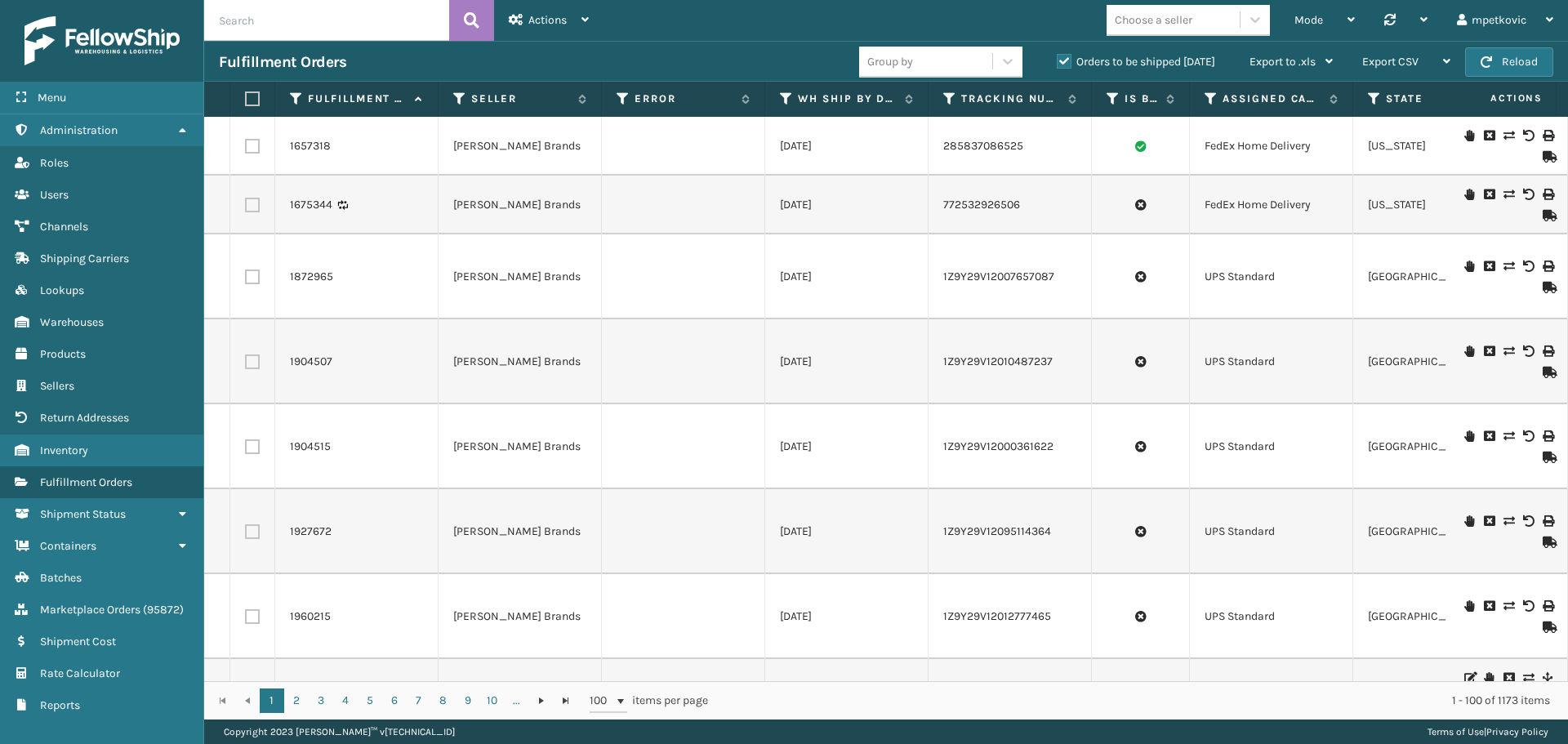
drag, startPoint x: 676, startPoint y: 58, endPoint x: 710, endPoint y: 58, distance: 34.0
click at [681, 58] on div "Fulfillment Orders" at bounding box center [539, 62] width 641 height 20
click at [700, 57] on div "Fulfillment Orders" at bounding box center [539, 62] width 641 height 20
